Goal: Check status: Check status

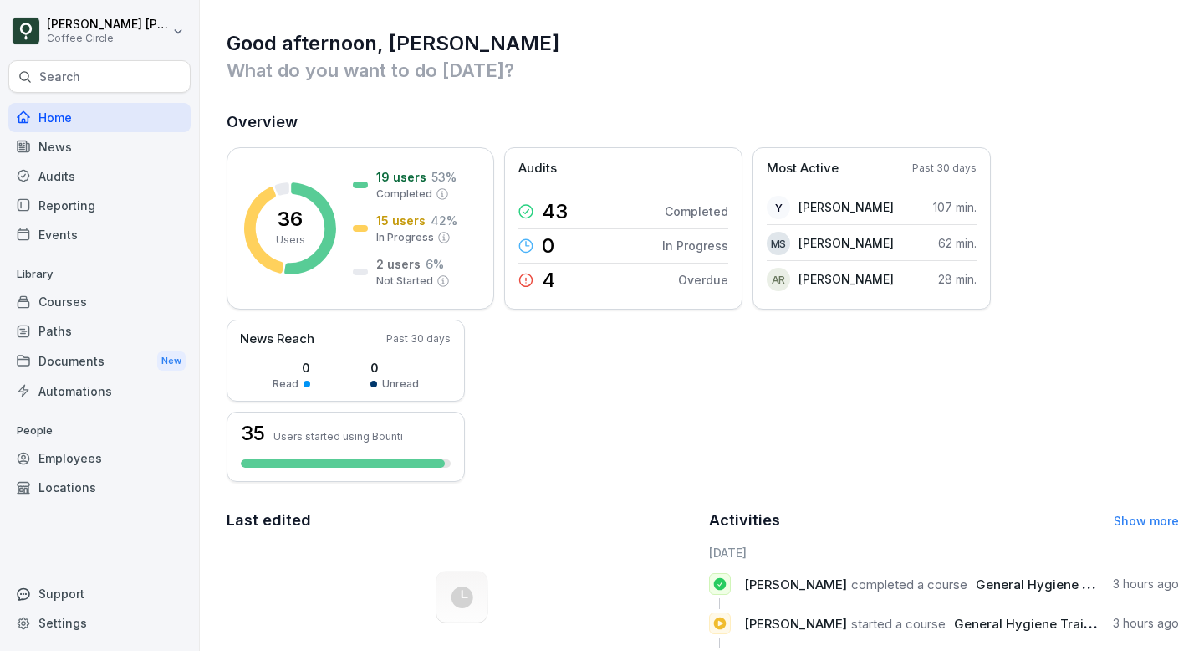
click at [91, 171] on div "Audits" at bounding box center [99, 175] width 182 height 29
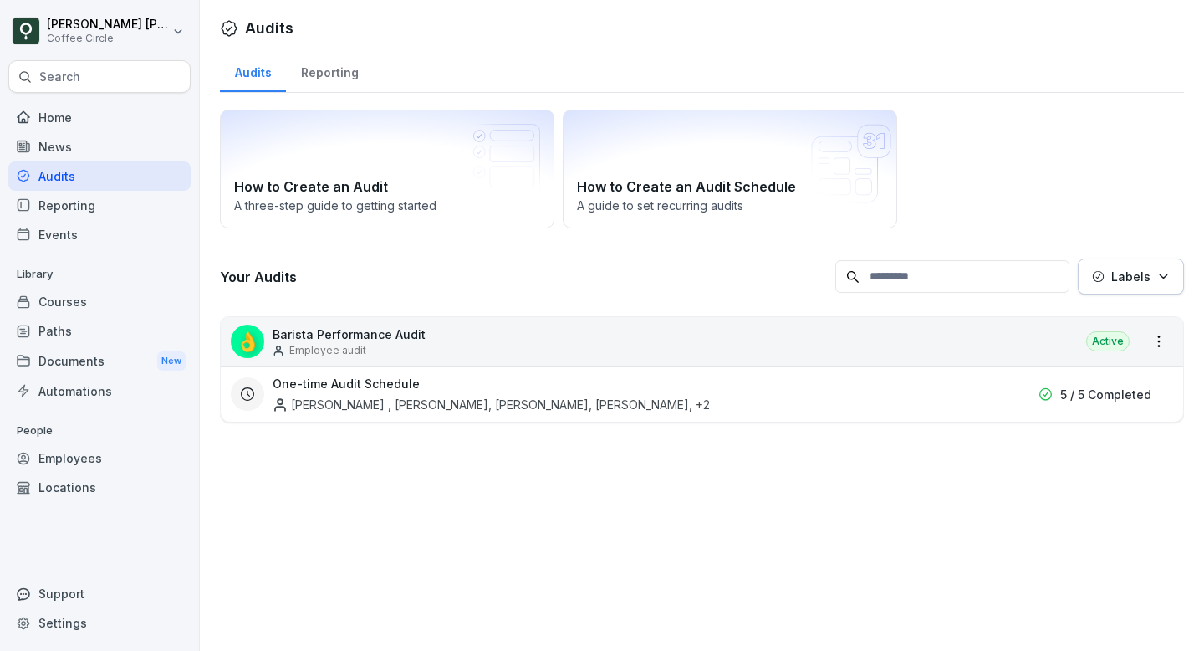
click at [1014, 286] on input at bounding box center [952, 276] width 234 height 33
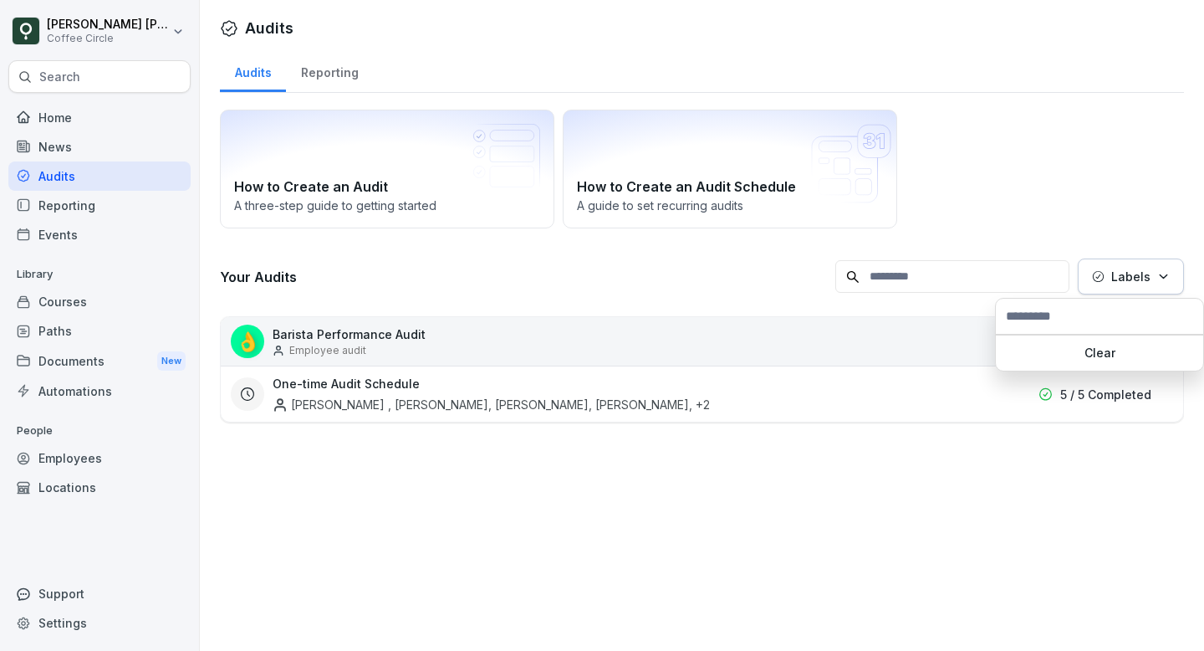
click at [1116, 283] on p "Labels" at bounding box center [1130, 277] width 39 height 18
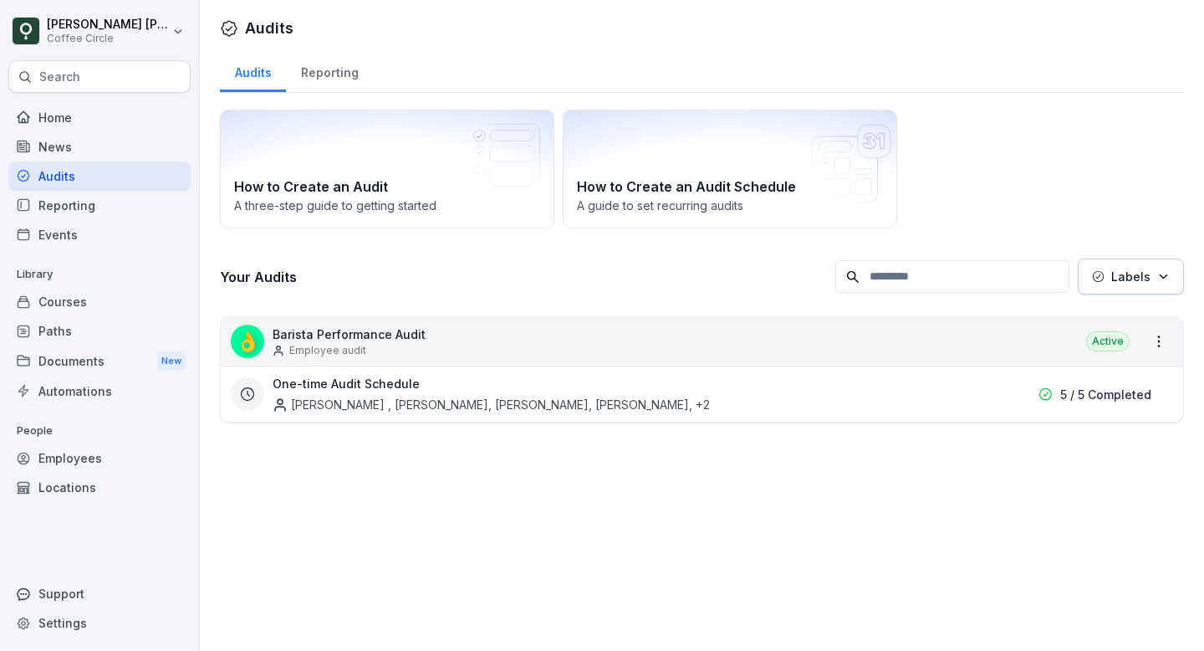
click at [1116, 283] on p "Labels" at bounding box center [1130, 277] width 39 height 18
click at [50, 207] on div "Reporting" at bounding box center [99, 205] width 182 height 29
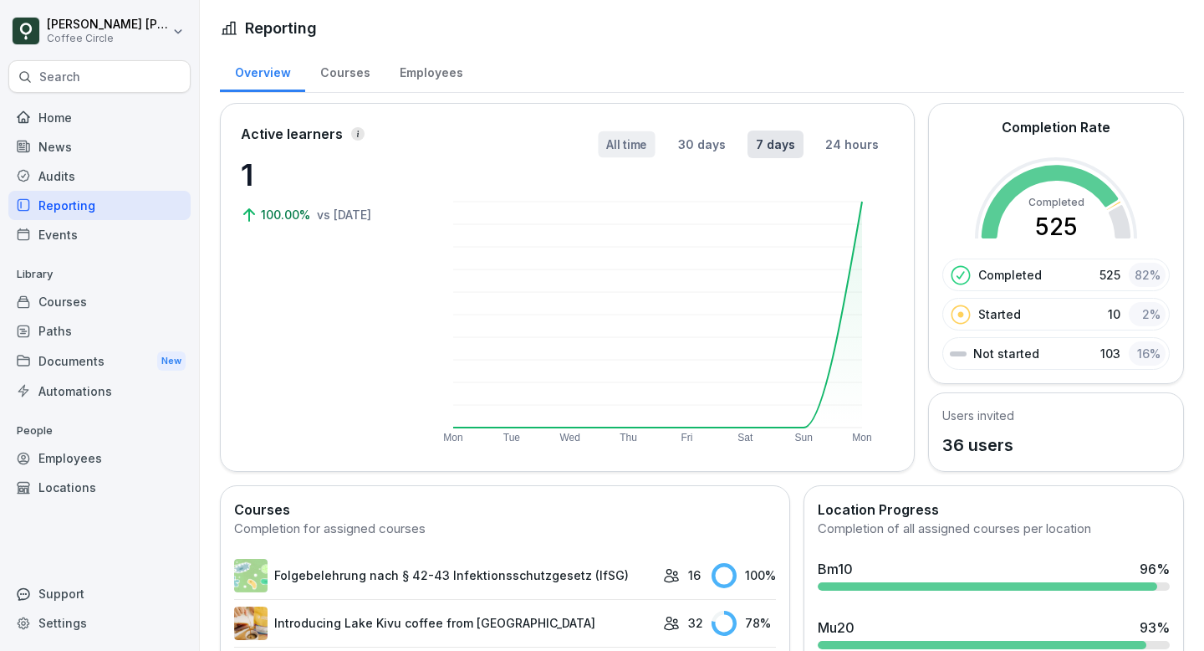
click at [624, 149] on button "All time" at bounding box center [626, 144] width 57 height 27
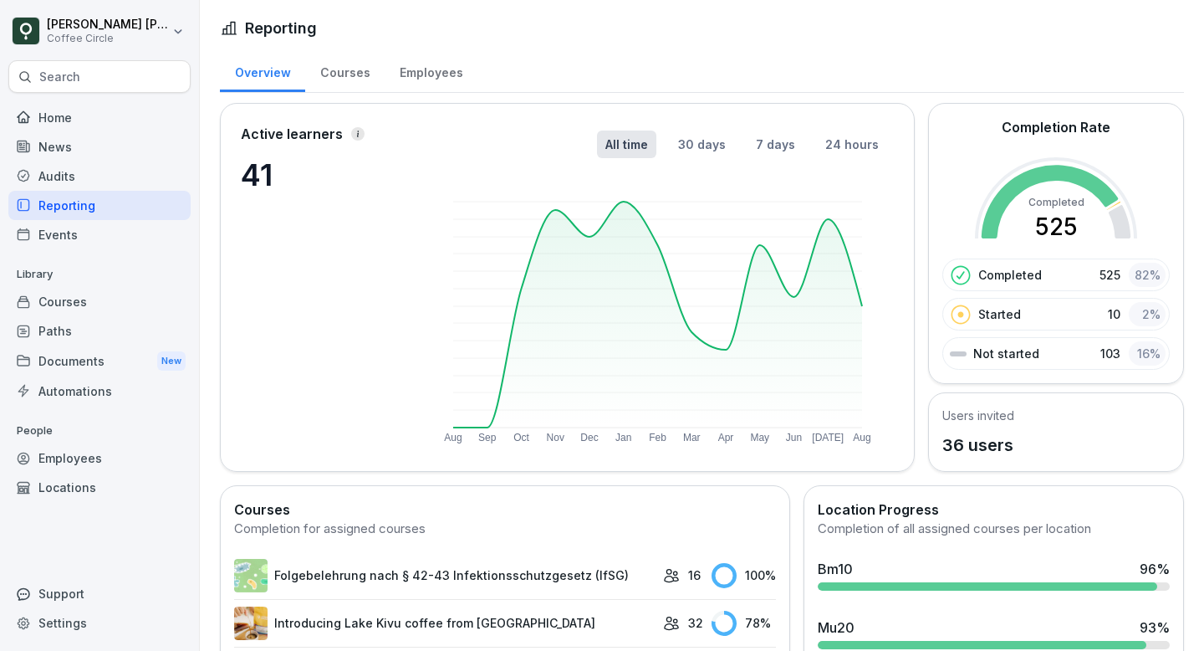
click at [371, 75] on div "Courses" at bounding box center [344, 70] width 79 height 43
click at [415, 75] on div "Employees" at bounding box center [431, 70] width 93 height 43
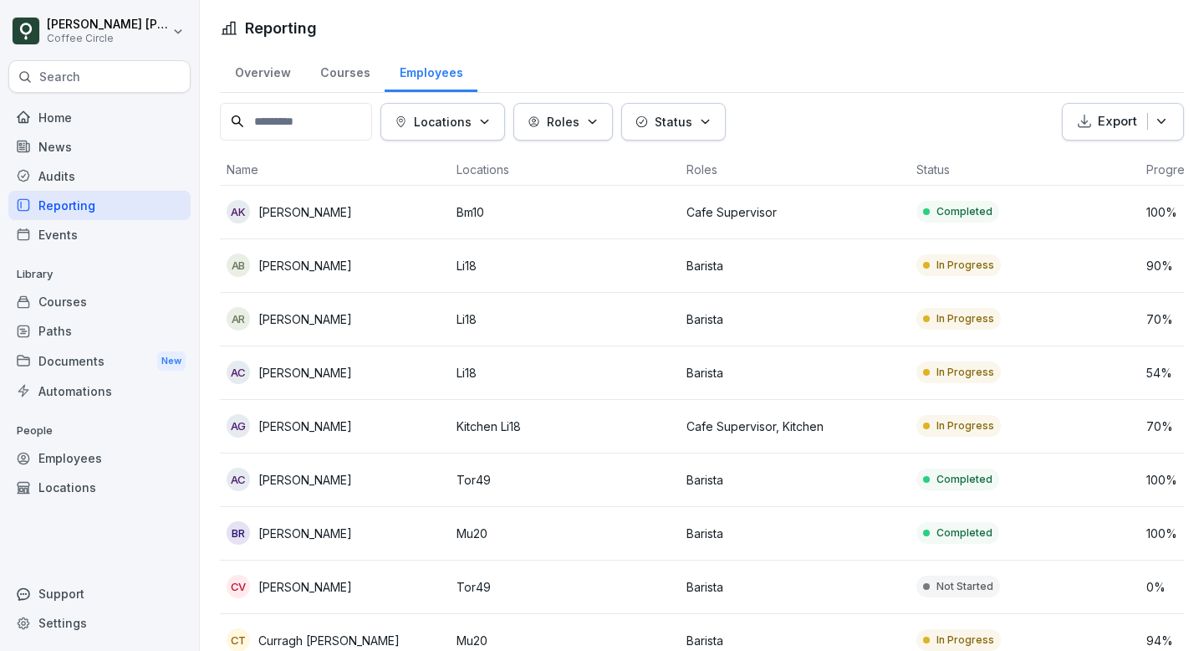
click at [613, 119] on button "Roles" at bounding box center [563, 122] width 100 height 38
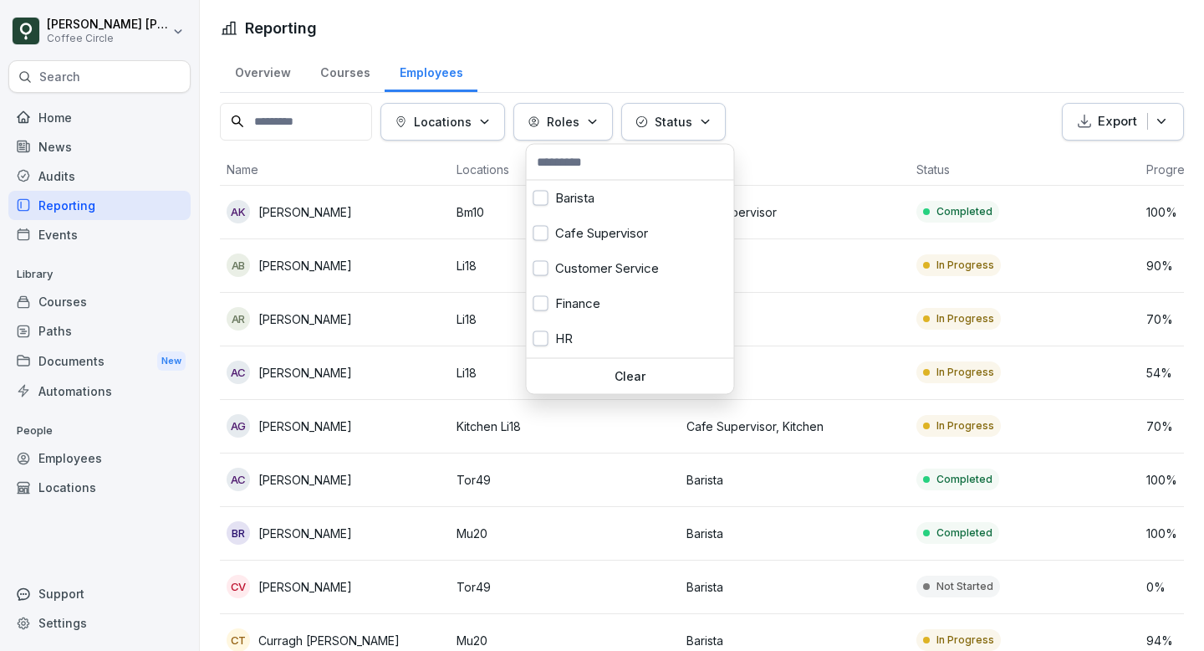
click at [599, 122] on icon "button" at bounding box center [592, 121] width 13 height 13
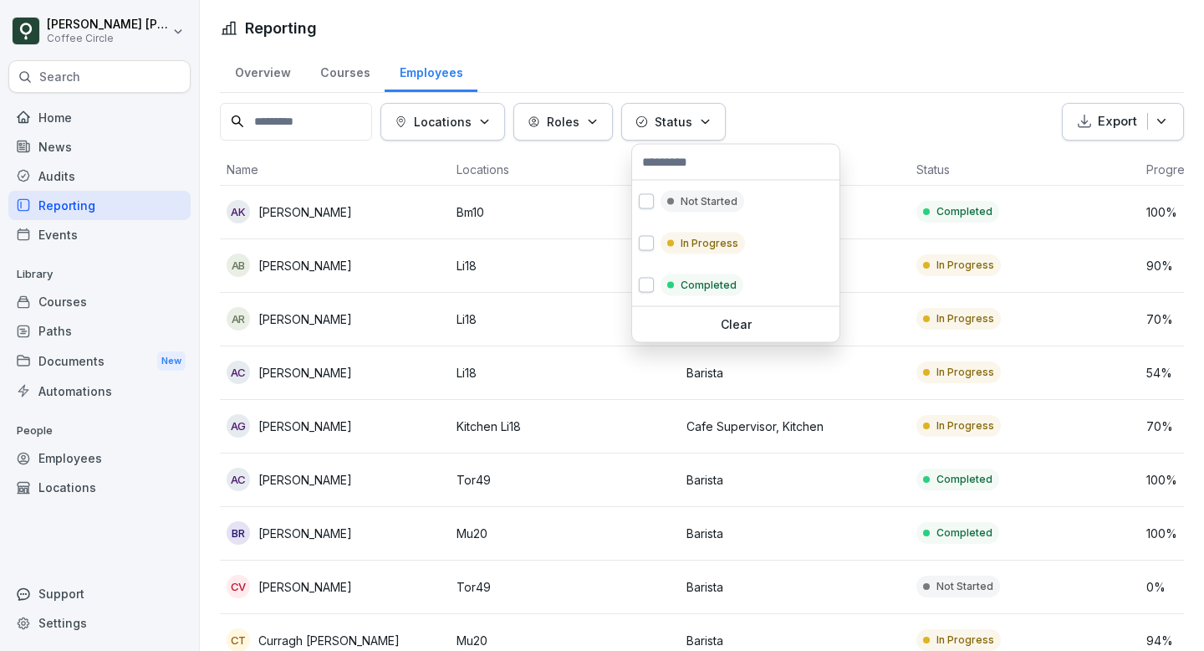
click at [663, 123] on div "Status" at bounding box center [674, 122] width 76 height 18
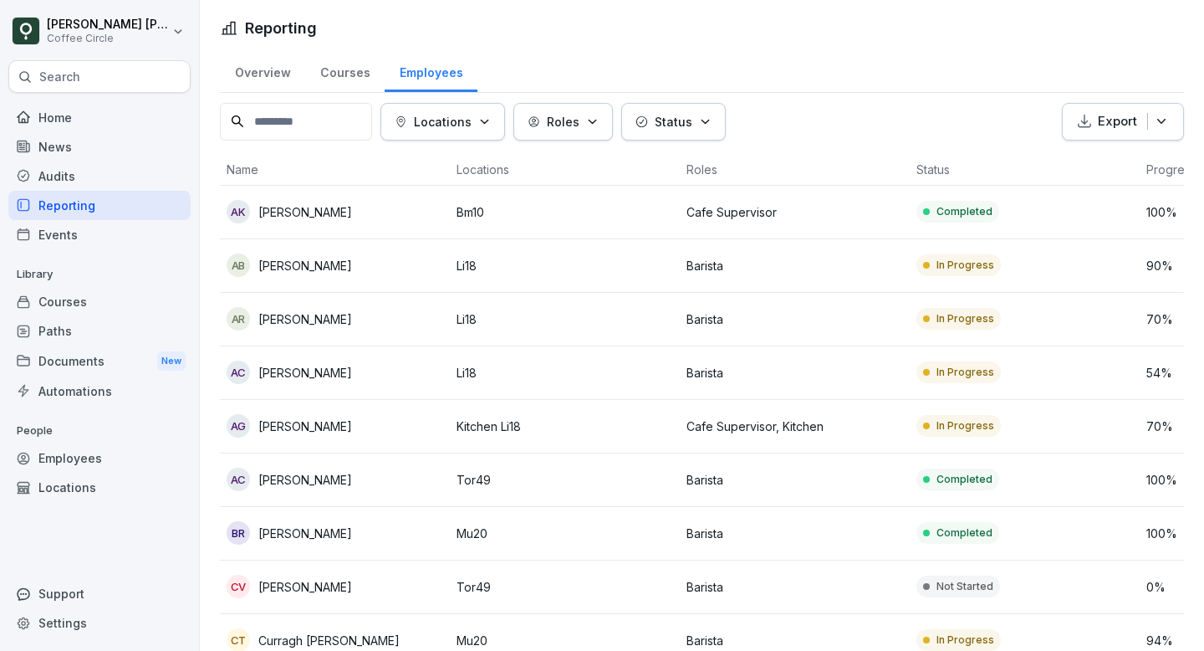
click at [667, 123] on p "Status" at bounding box center [674, 122] width 38 height 18
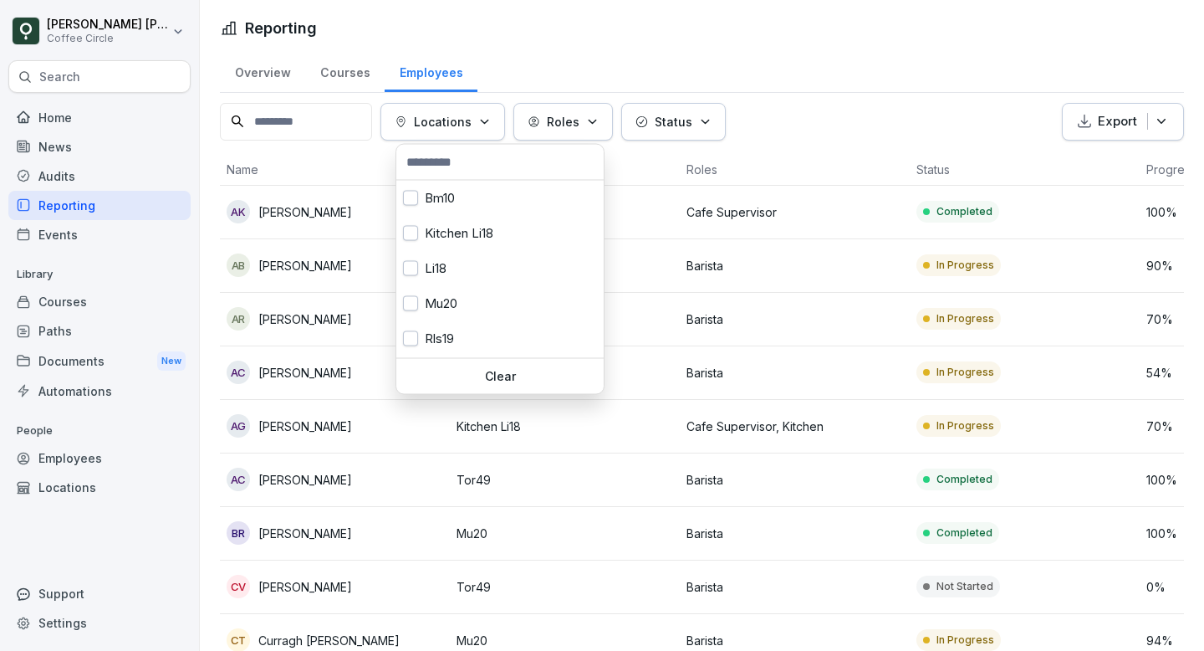
click at [464, 120] on p "Locations" at bounding box center [443, 122] width 58 height 18
click at [411, 197] on button "button" at bounding box center [410, 198] width 15 height 15
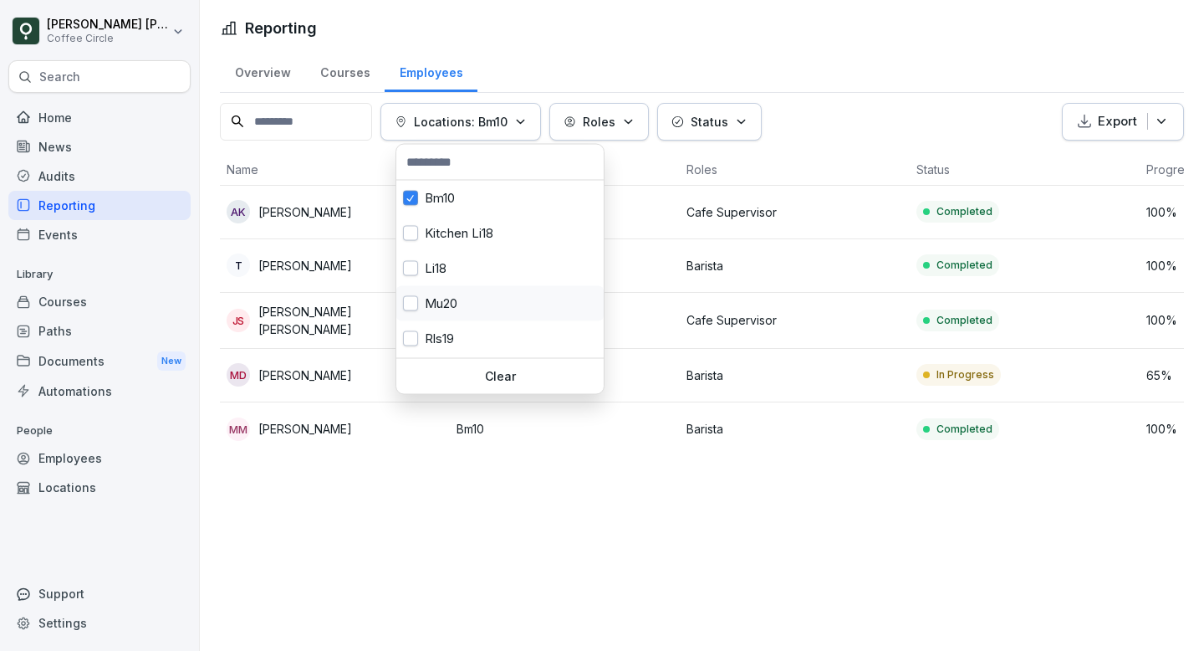
click at [417, 302] on button "button" at bounding box center [410, 303] width 15 height 15
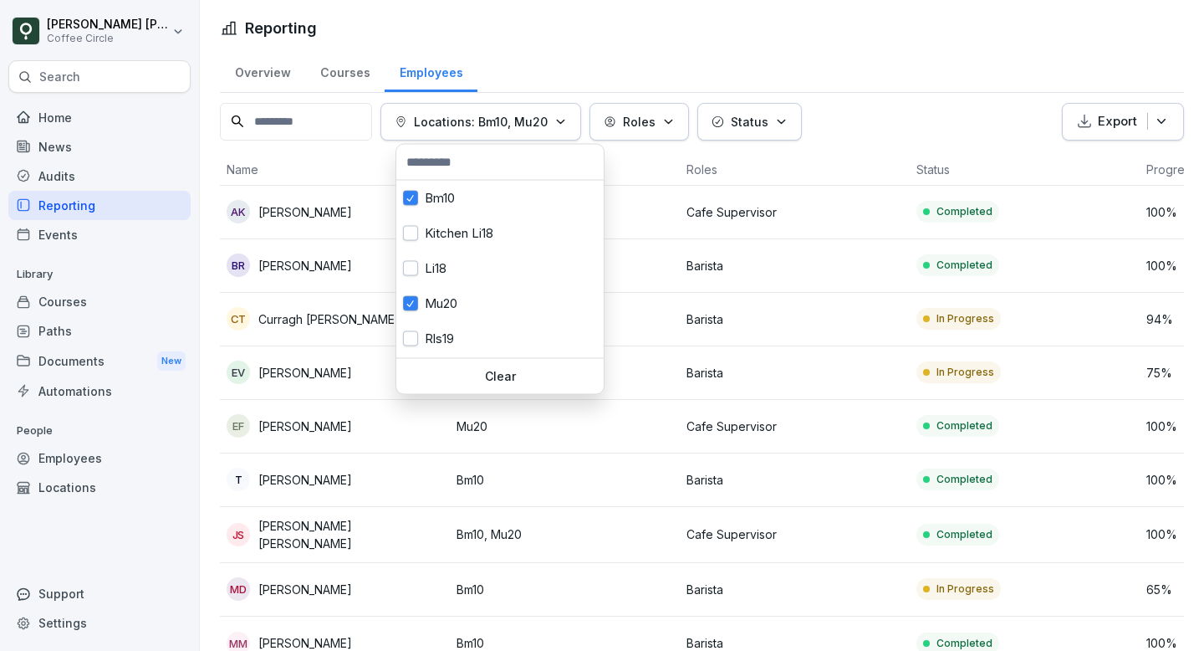
click at [768, 44] on html "[PERSON_NAME] [PERSON_NAME] Coffee Circle Search Home News Audits Reporting Eve…" at bounding box center [602, 325] width 1204 height 651
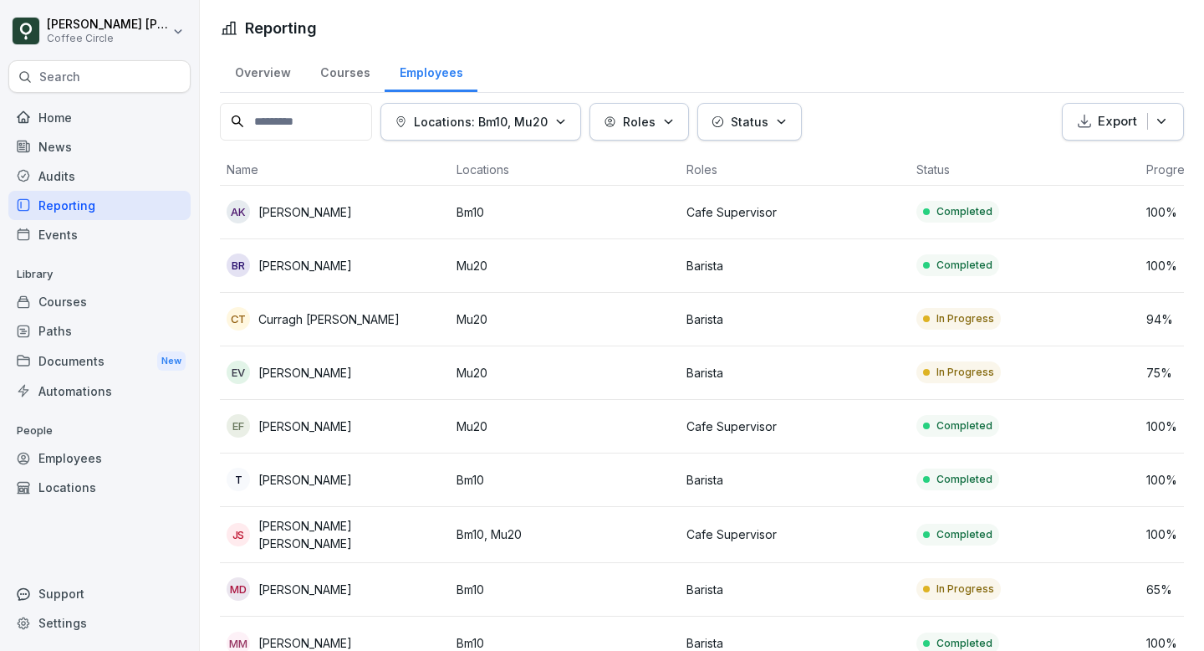
scroll to position [29, 0]
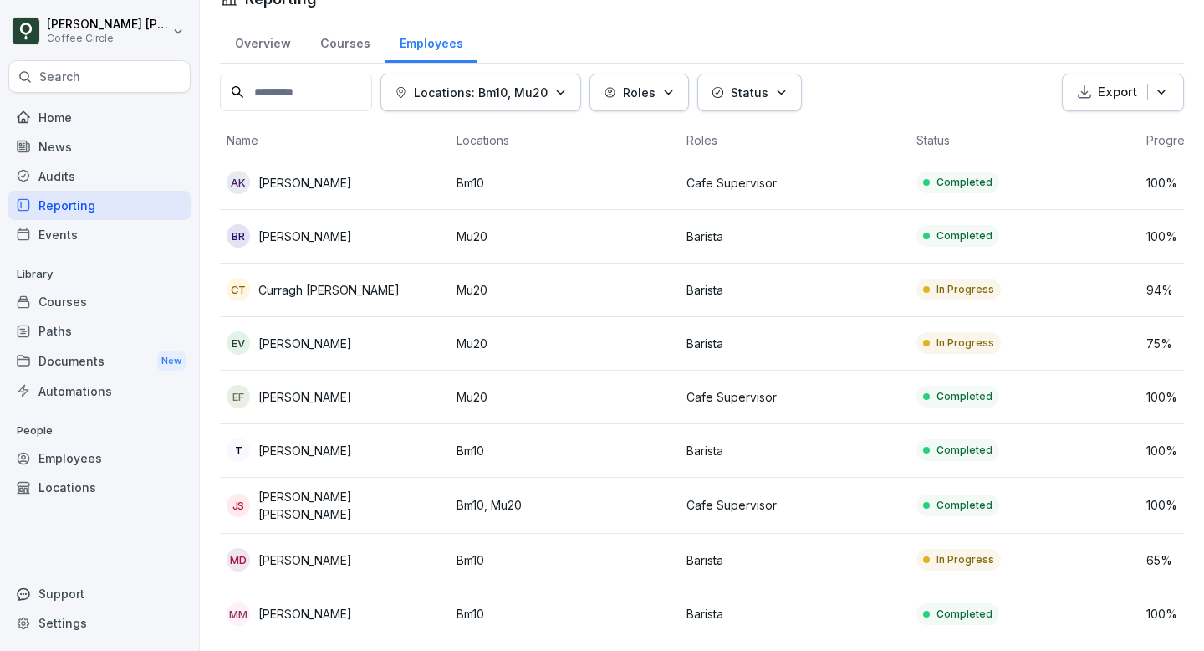
click at [1014, 564] on td "In Progress" at bounding box center [1025, 561] width 230 height 54
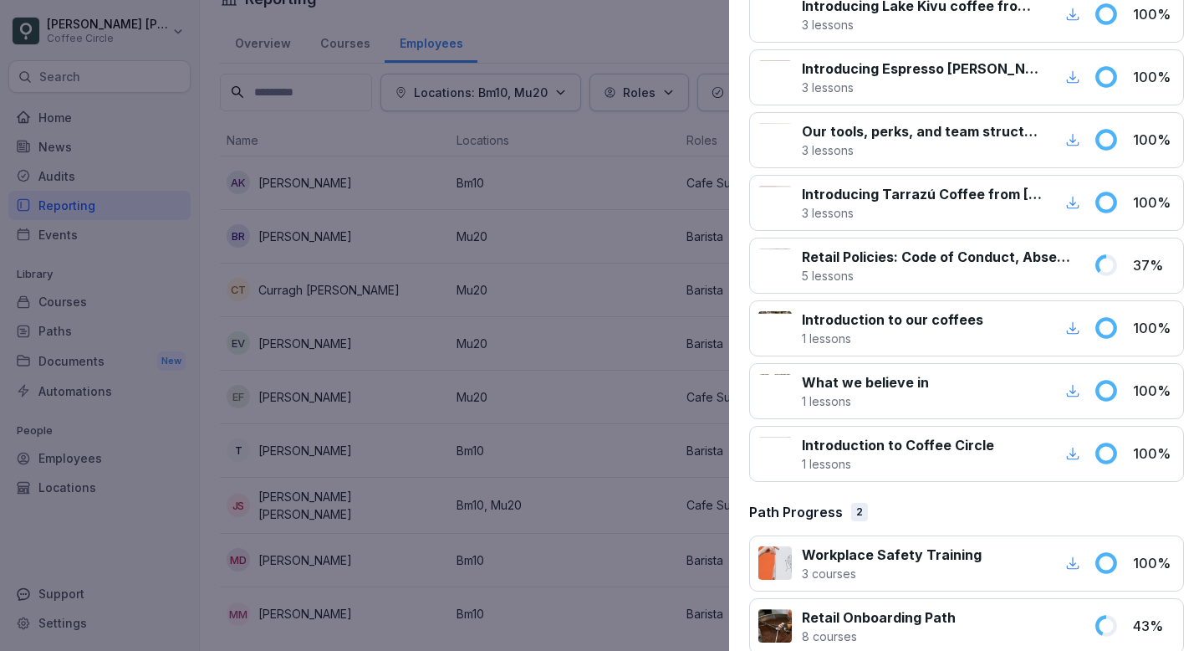
scroll to position [1139, 0]
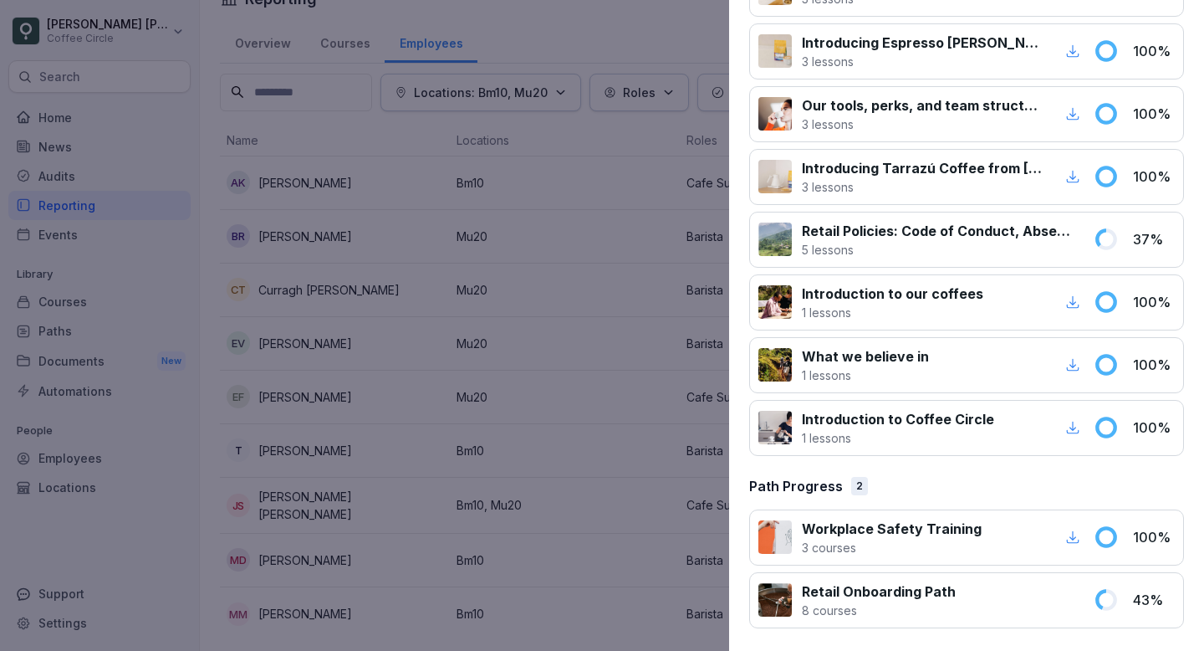
click at [869, 595] on p "Retail Onboarding Path" at bounding box center [879, 591] width 154 height 20
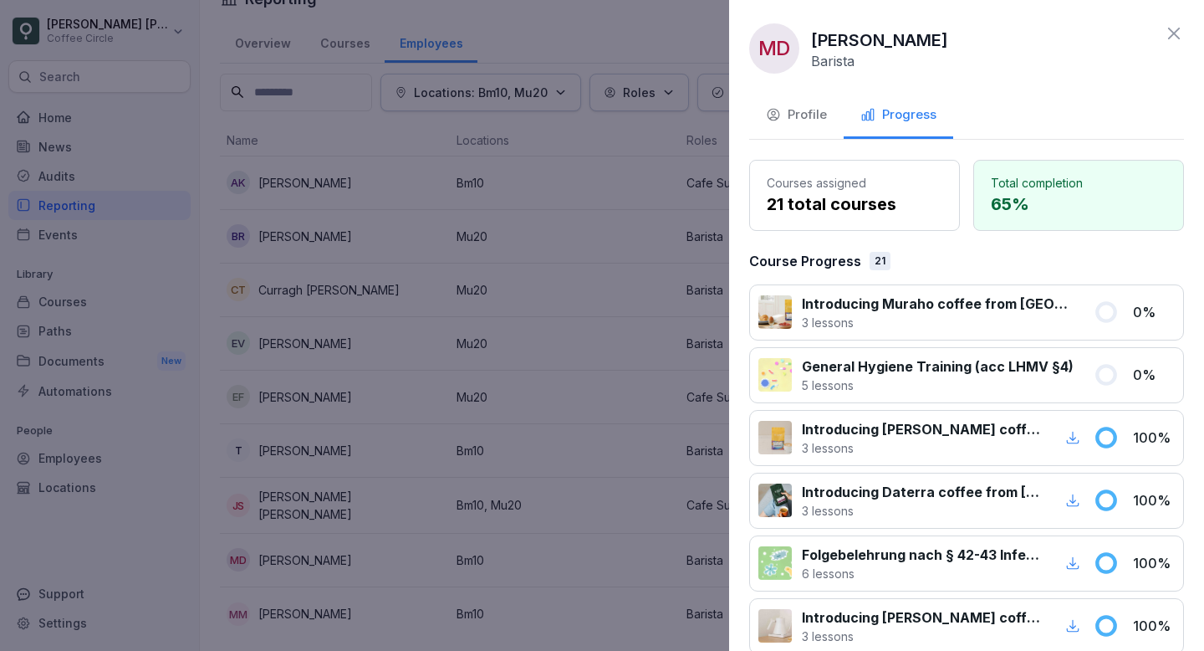
click at [1171, 39] on icon at bounding box center [1174, 33] width 20 height 20
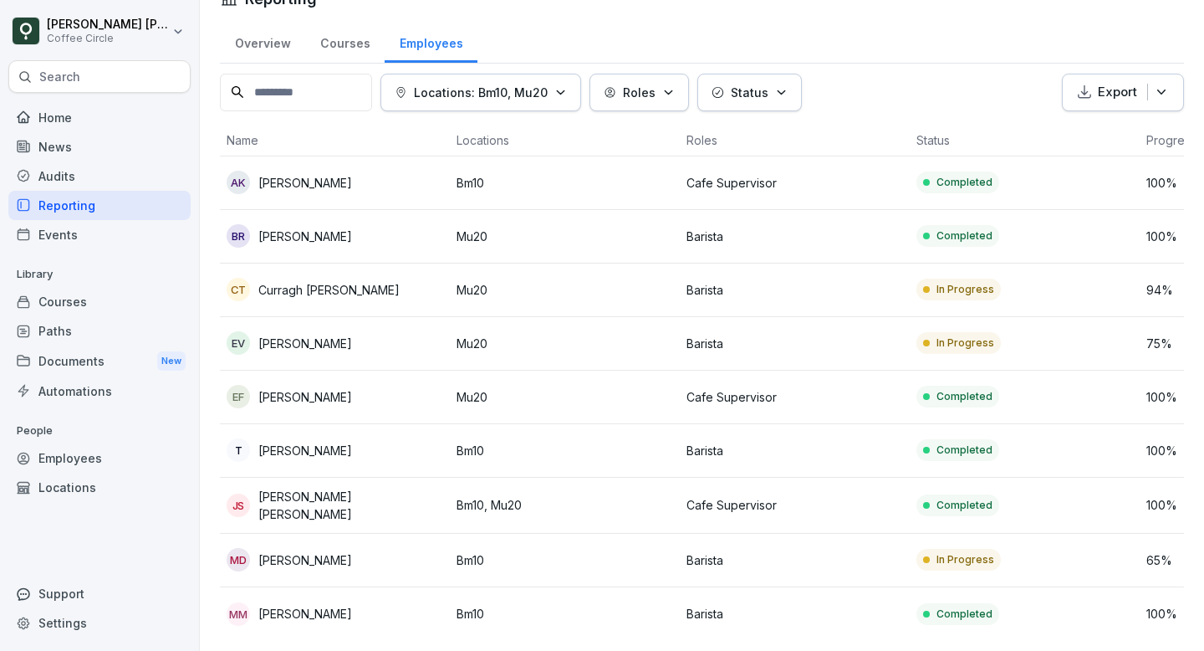
click at [963, 355] on td "In Progress" at bounding box center [1025, 344] width 230 height 54
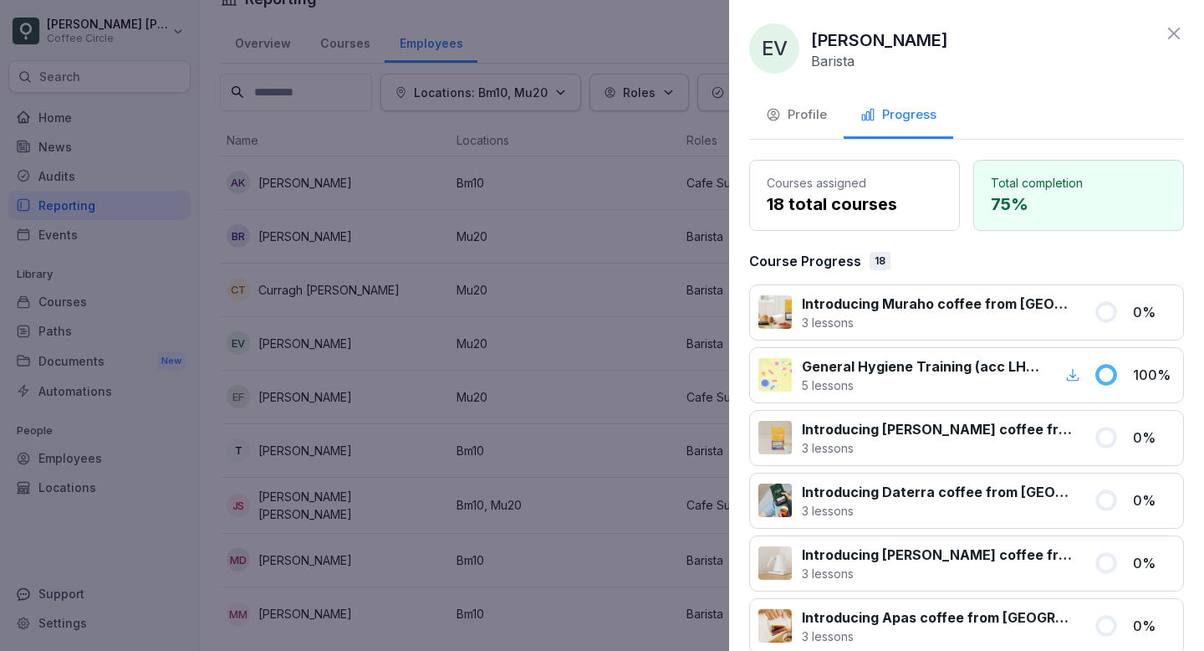
click at [1172, 27] on icon at bounding box center [1174, 33] width 20 height 20
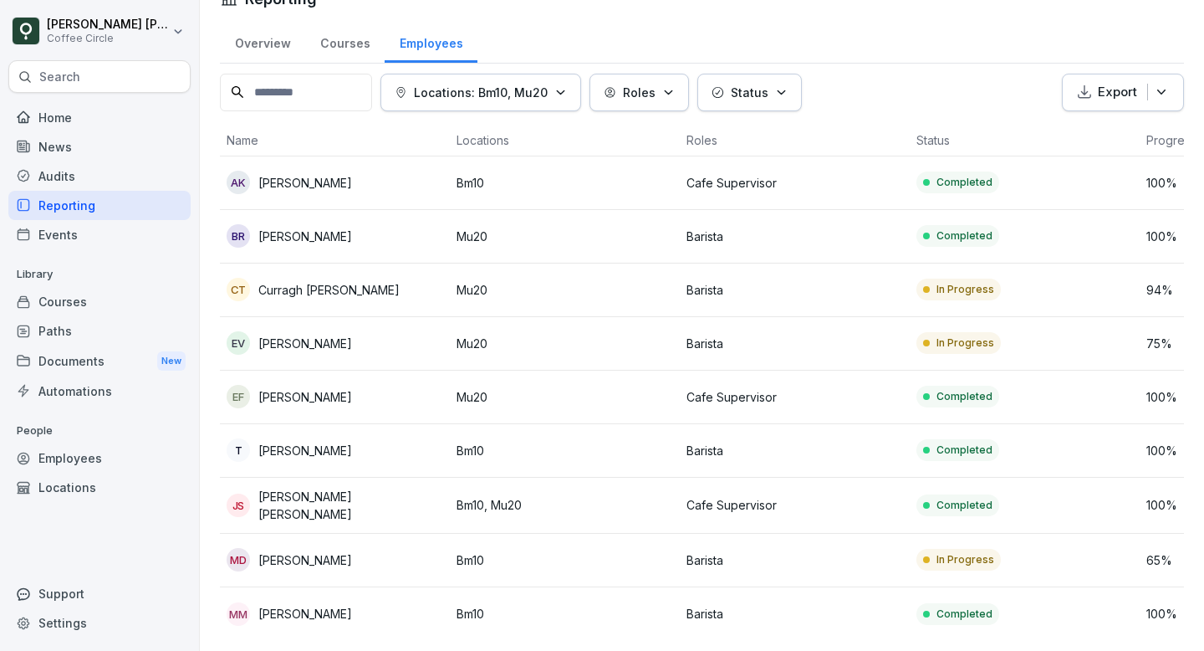
click at [1055, 277] on td "In Progress" at bounding box center [1025, 290] width 230 height 54
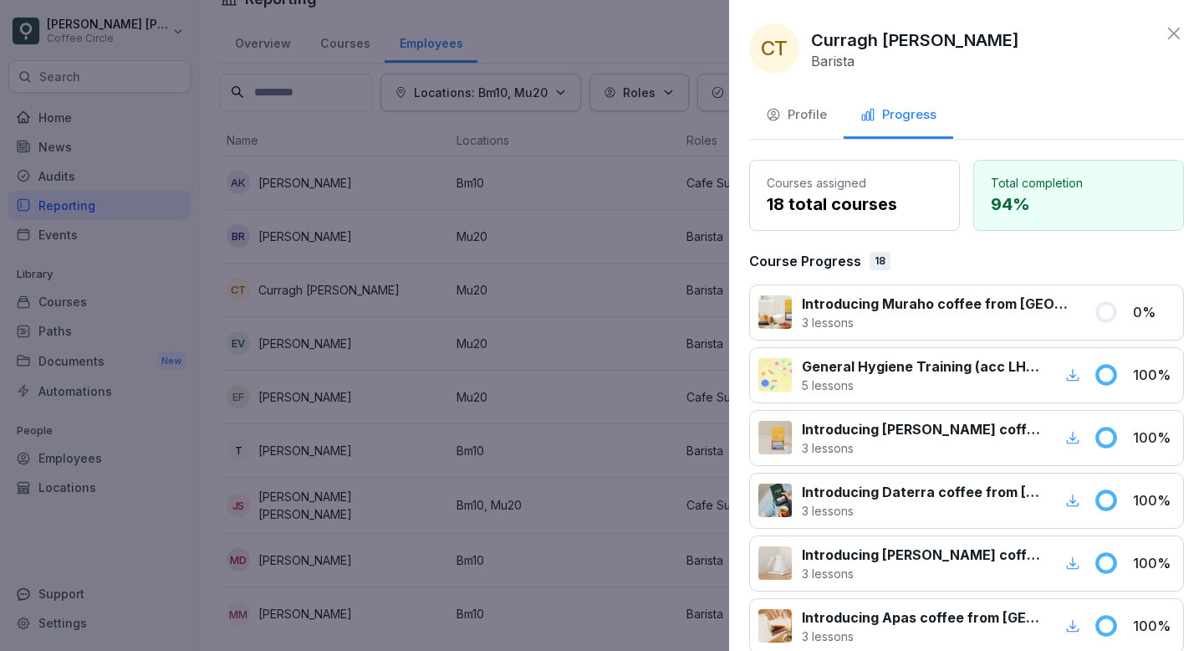
click at [1166, 33] on icon at bounding box center [1174, 33] width 20 height 20
